Goal: Transaction & Acquisition: Purchase product/service

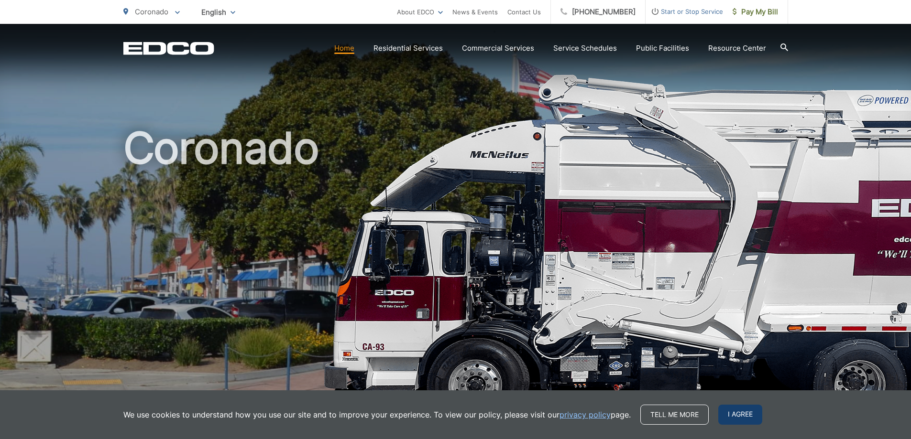
click at [746, 415] on span "I agree" at bounding box center [740, 415] width 44 height 20
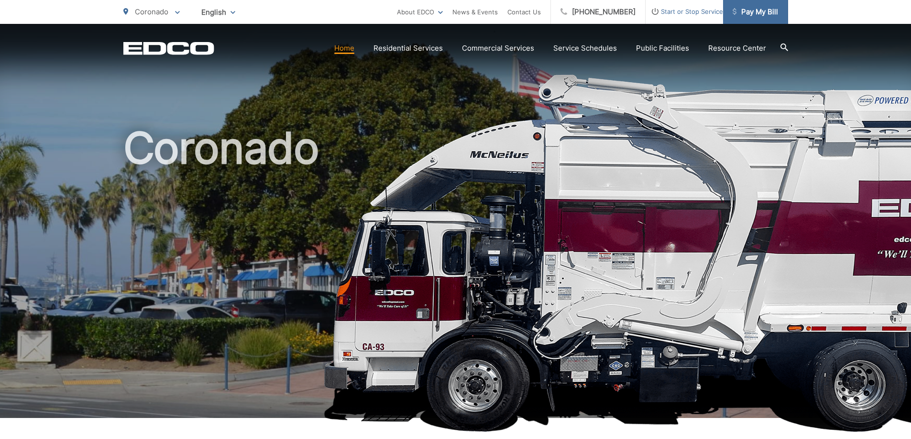
click at [750, 12] on span "Pay My Bill" at bounding box center [755, 11] width 45 height 11
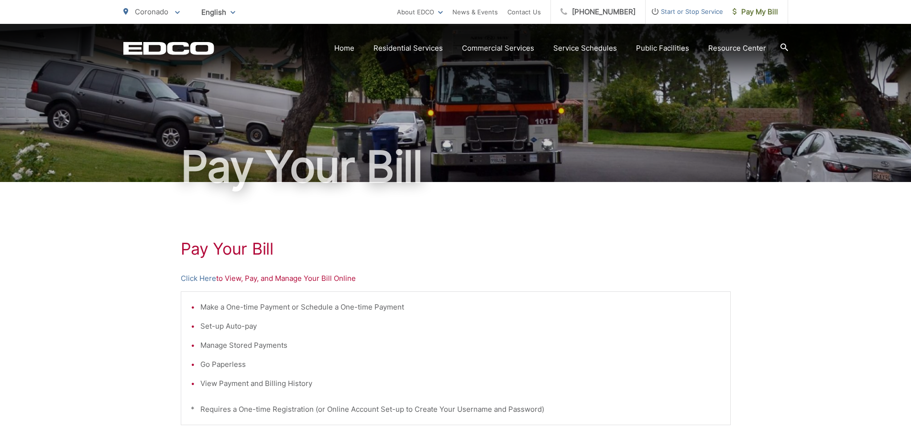
scroll to position [4, 0]
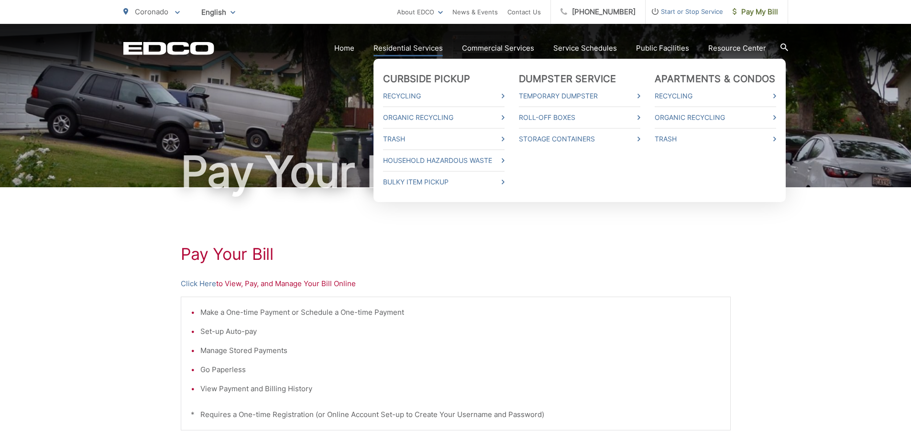
click at [394, 50] on link "Residential Services" at bounding box center [407, 48] width 69 height 11
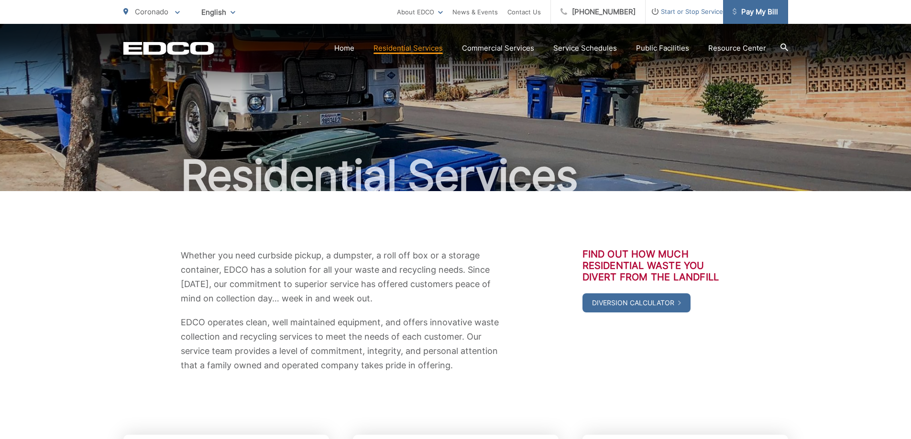
click at [751, 11] on span "Pay My Bill" at bounding box center [755, 11] width 45 height 11
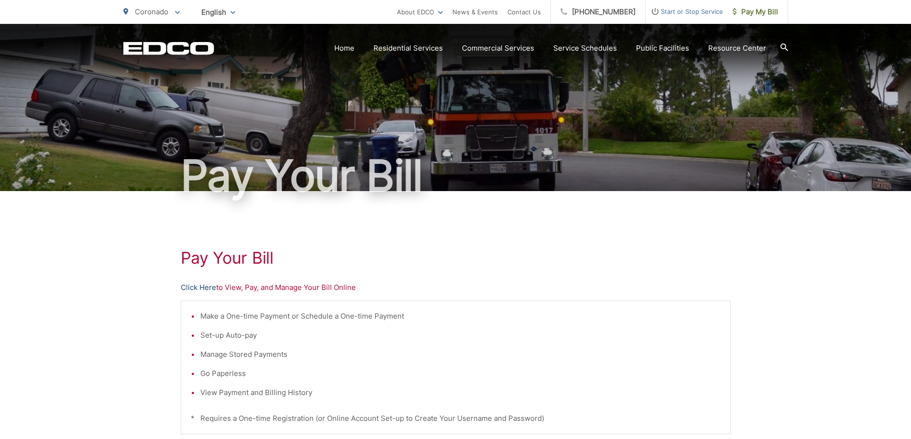
click at [205, 286] on link "Click Here" at bounding box center [198, 287] width 35 height 11
